Goal: Task Accomplishment & Management: Manage account settings

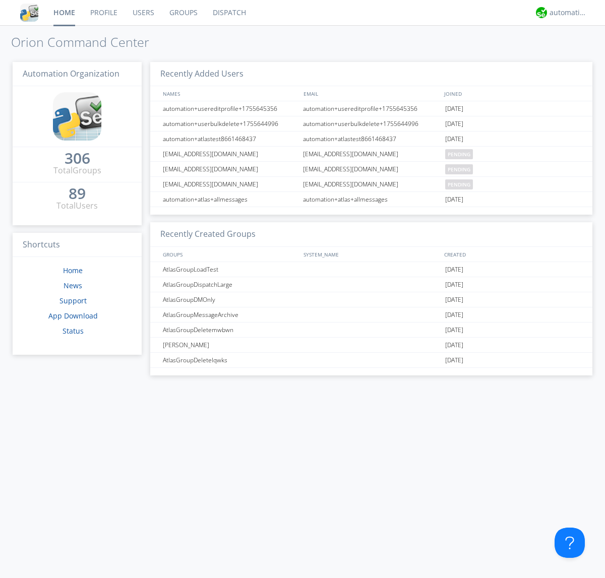
click at [143, 13] on link "Users" at bounding box center [143, 12] width 37 height 25
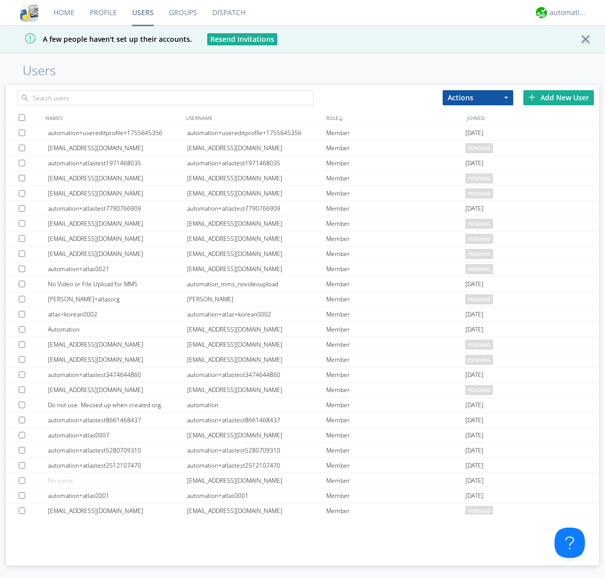
click at [559, 97] on div "Add New User" at bounding box center [558, 97] width 71 height 15
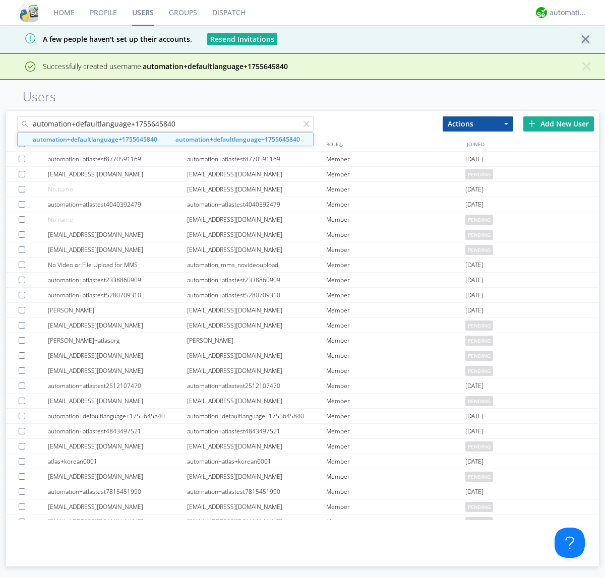
type input "automation+defaultlanguage+1755645840"
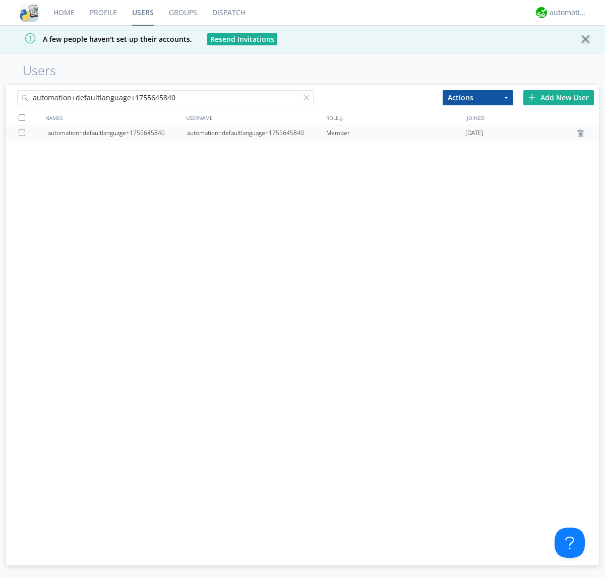
click at [256, 133] on div "automation+defaultlanguage+1755645840" at bounding box center [256, 133] width 139 height 15
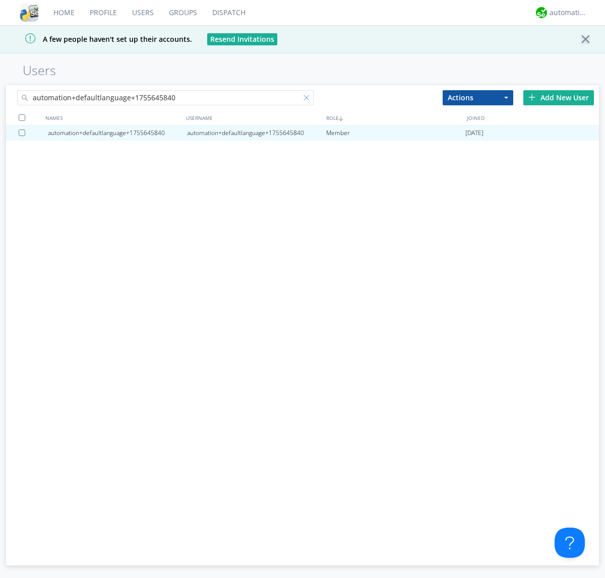
click at [304, 99] on div at bounding box center [309, 100] width 10 height 10
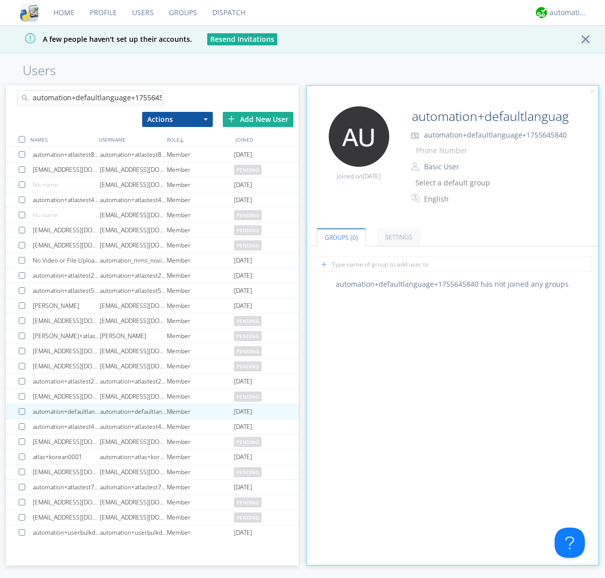
scroll to position [0, 11]
type input "automation+defaultlanguage+1755645840"
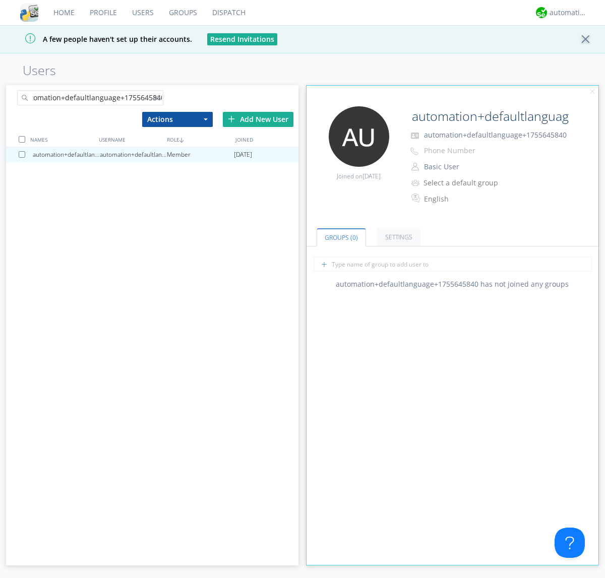
click at [24, 154] on div at bounding box center [24, 154] width 10 height 7
click at [177, 119] on button "Actions" at bounding box center [177, 119] width 71 height 15
click at [0, 0] on link "Delete User" at bounding box center [0, 0] width 0 height 0
